Goal: Transaction & Acquisition: Obtain resource

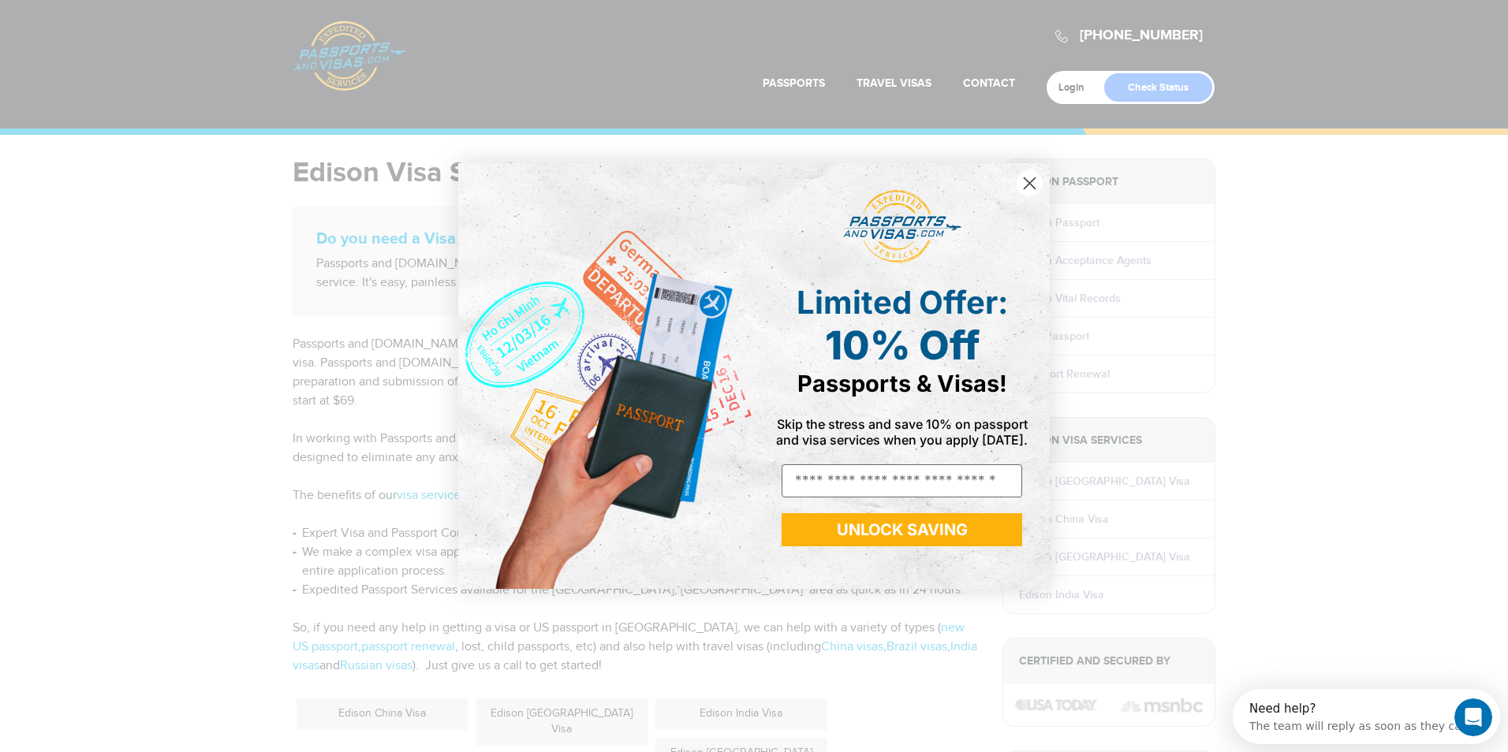
click at [1026, 192] on circle "Close dialog" at bounding box center [1029, 183] width 26 height 26
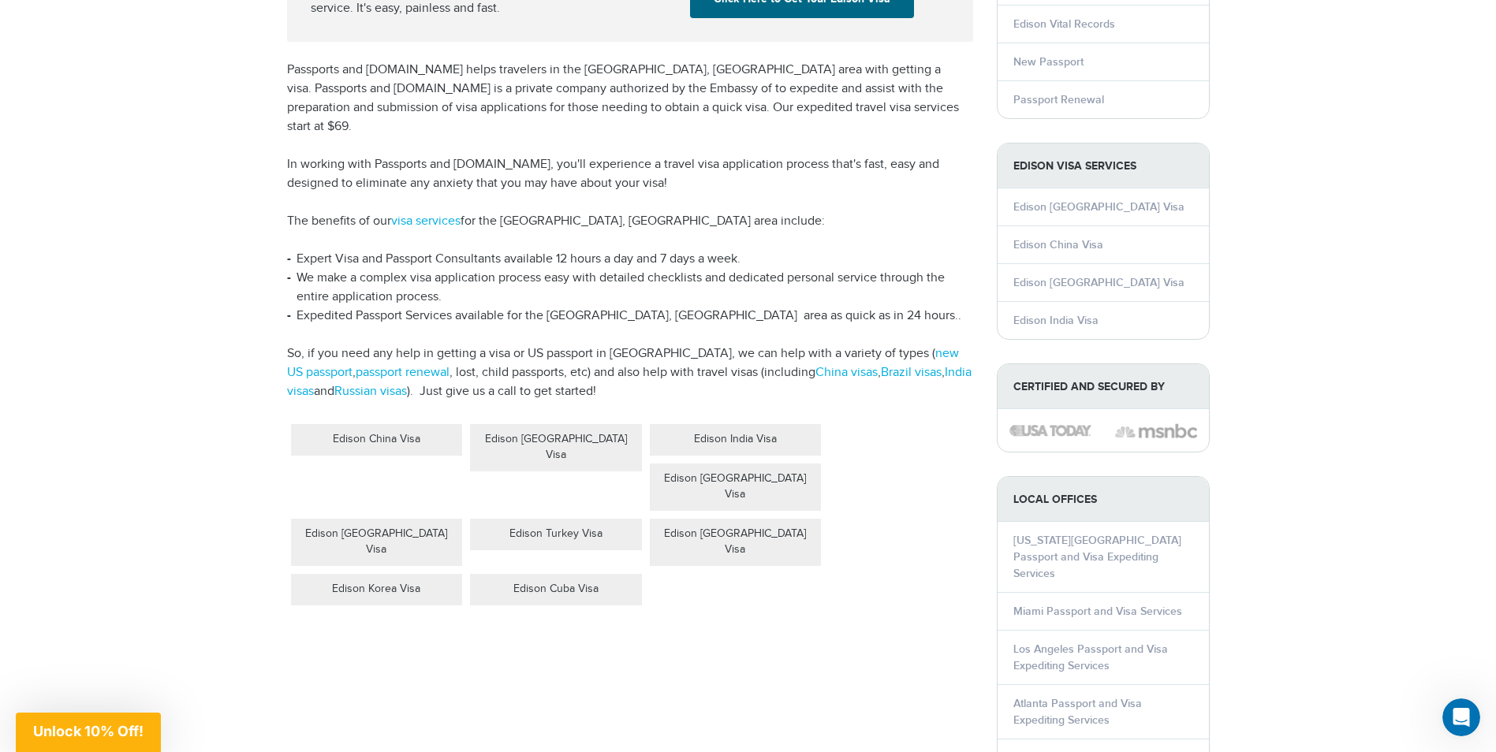
scroll to position [237, 0]
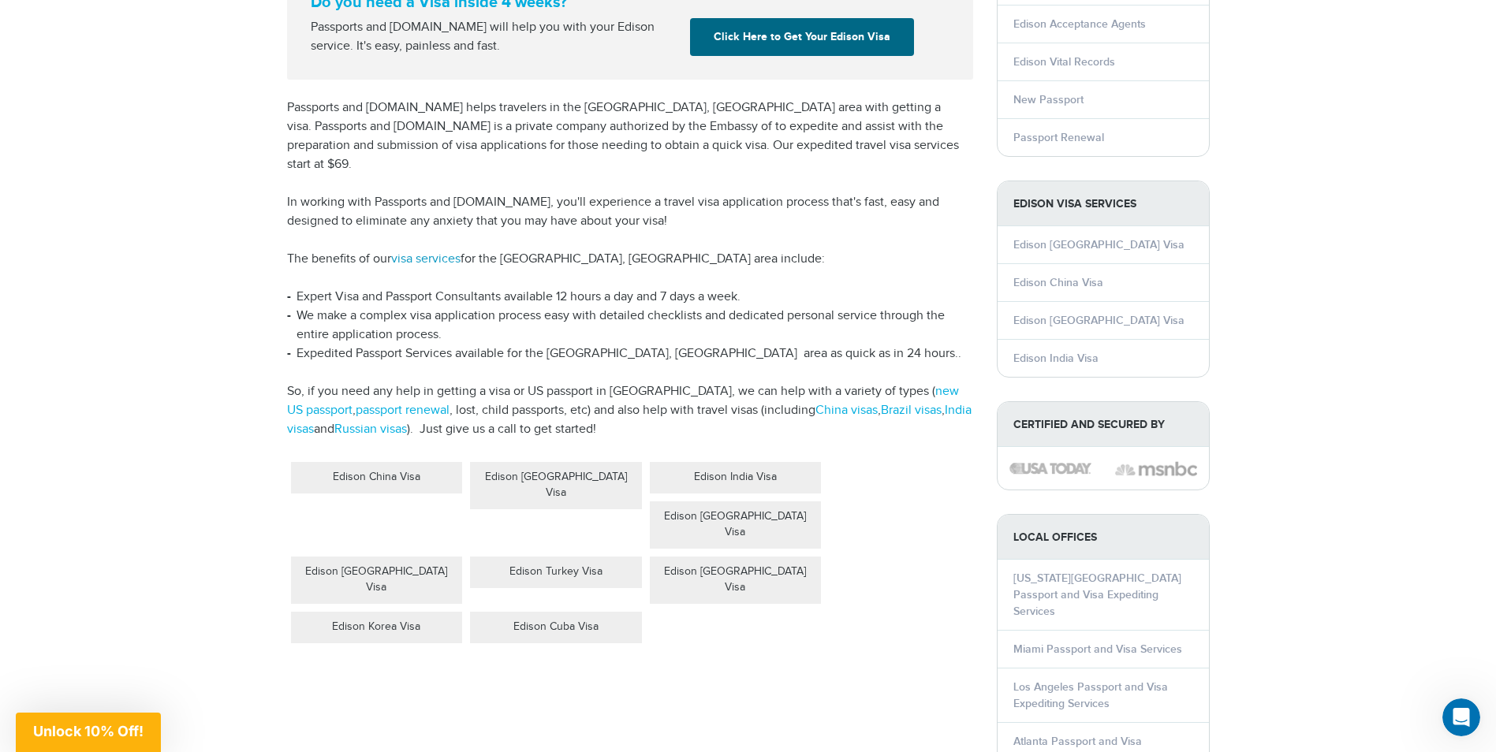
click at [419, 252] on link "visa services" at bounding box center [425, 259] width 69 height 15
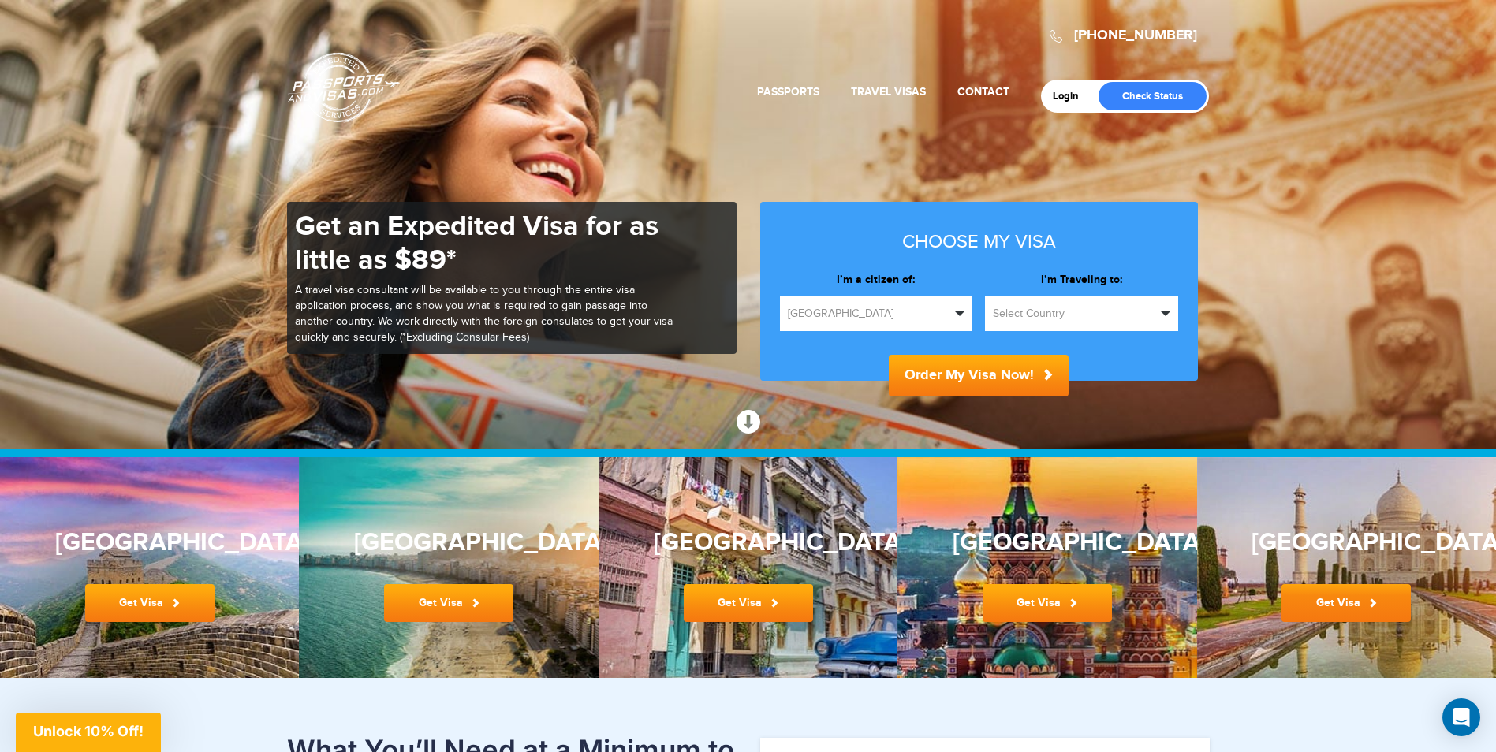
click at [1365, 602] on link "Get Visa" at bounding box center [1345, 603] width 129 height 38
